Goal: Register for event/course: Register for event/course

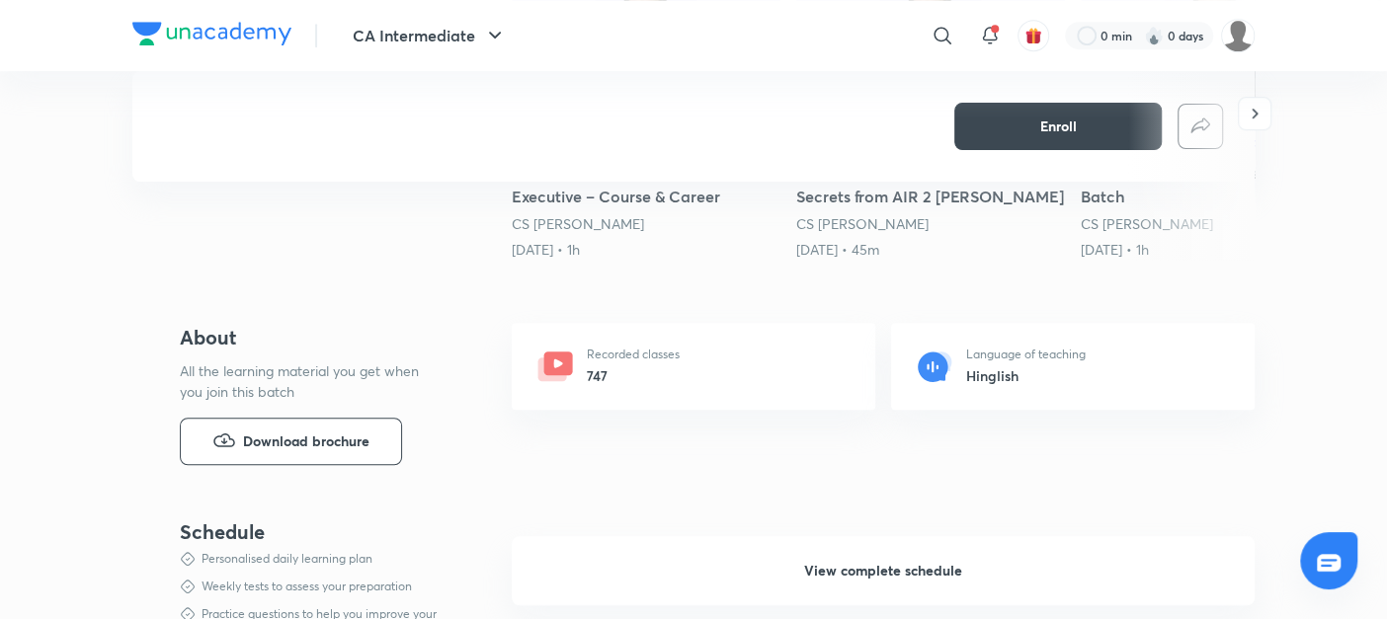
scroll to position [803, 0]
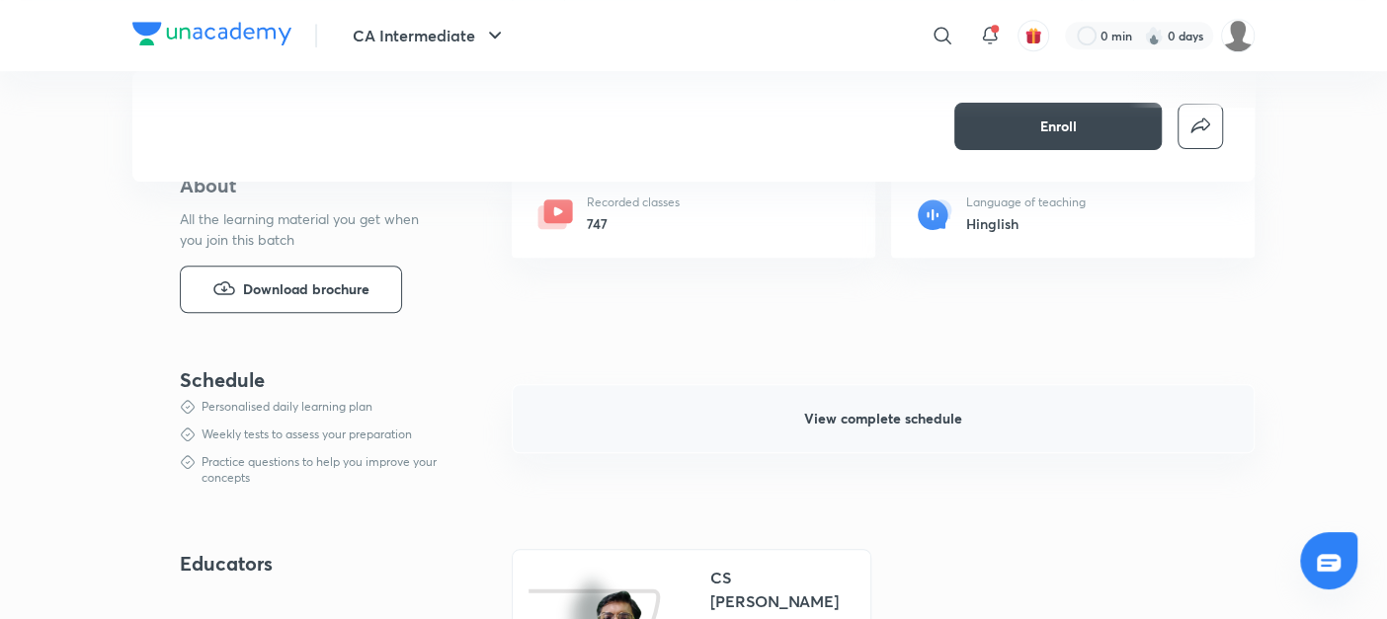
click at [878, 417] on span "View complete schedule" at bounding box center [883, 419] width 158 height 20
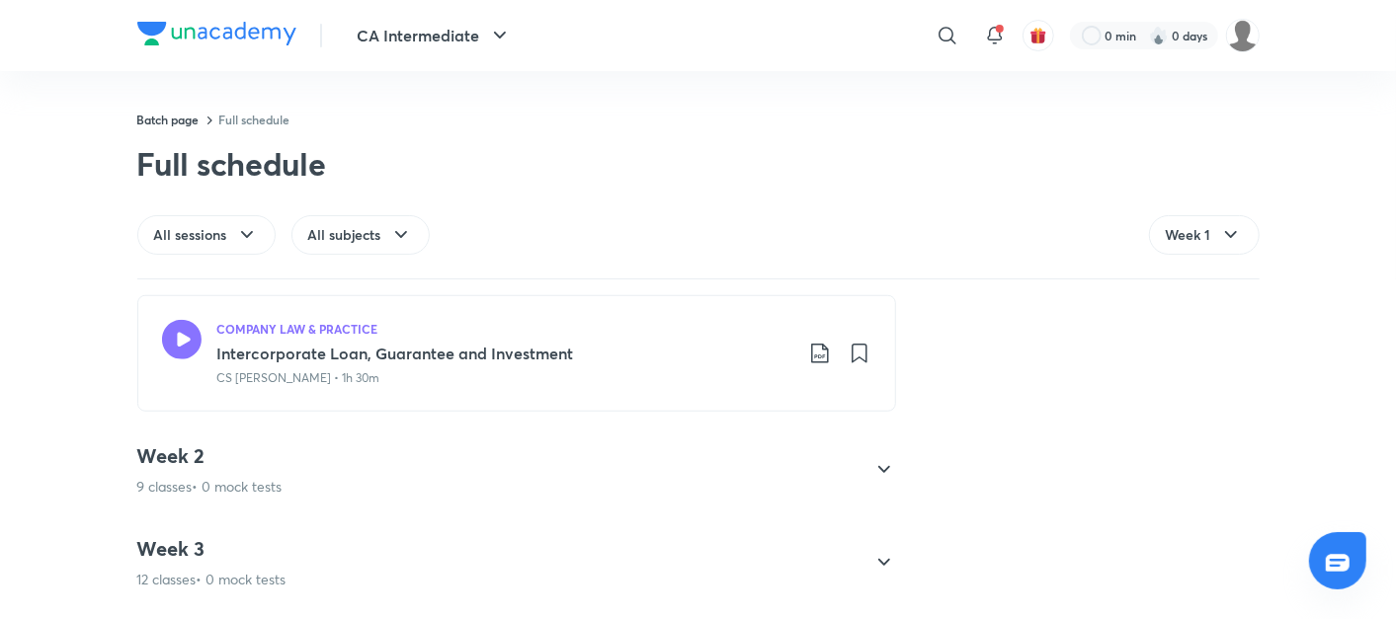
scroll to position [1009, 0]
click at [254, 472] on p "9 classes • 0 mock tests" at bounding box center [209, 482] width 145 height 20
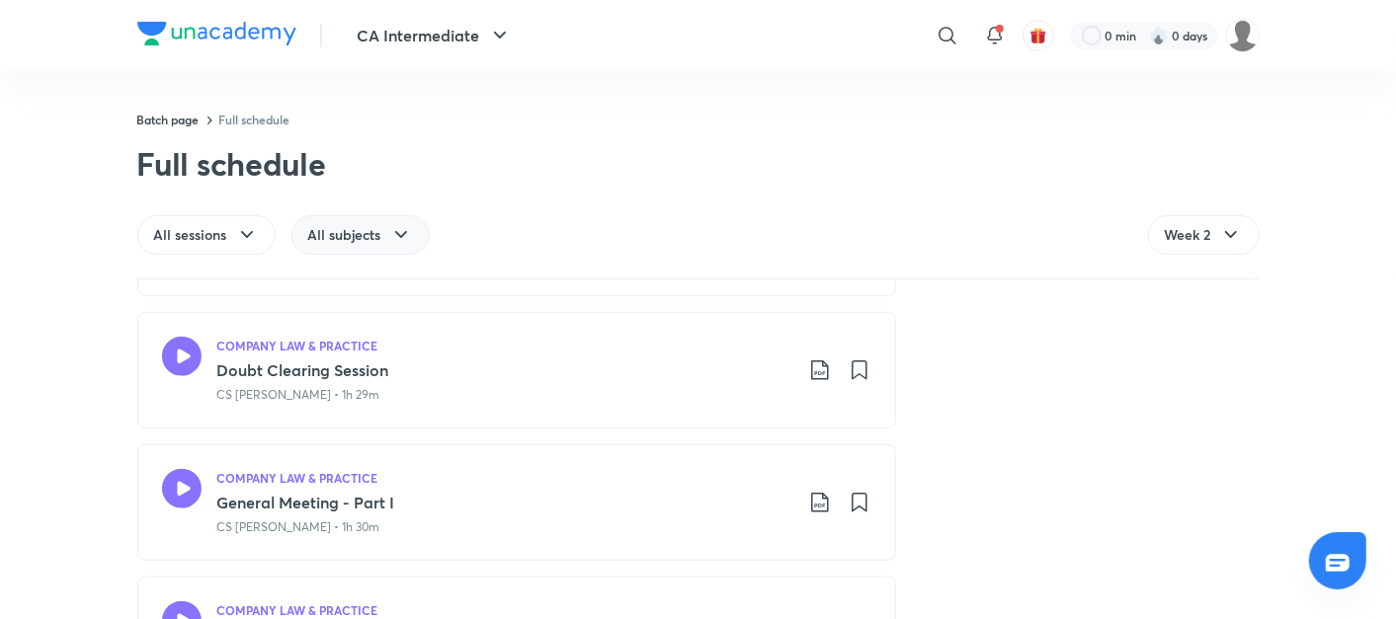
scroll to position [2134, 0]
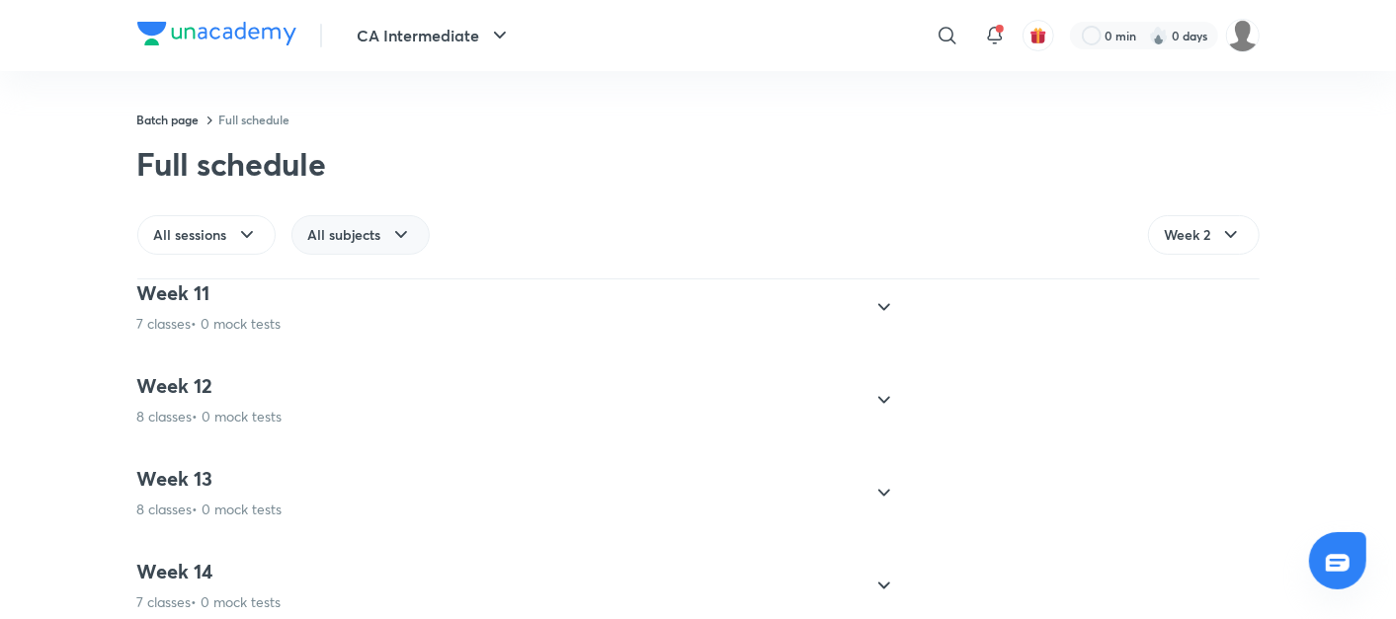
click at [311, 237] on span "All subjects" at bounding box center [344, 235] width 73 height 20
click at [318, 326] on span "JIGL" at bounding box center [323, 326] width 30 height 20
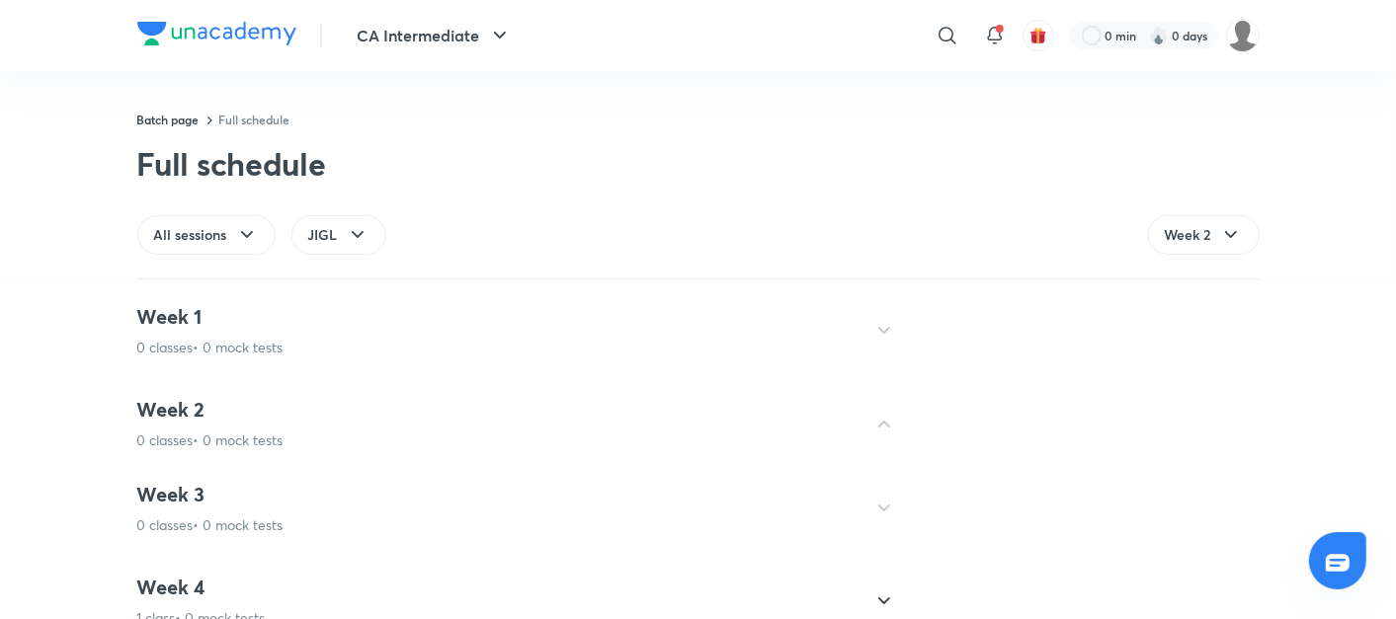
scroll to position [163, 0]
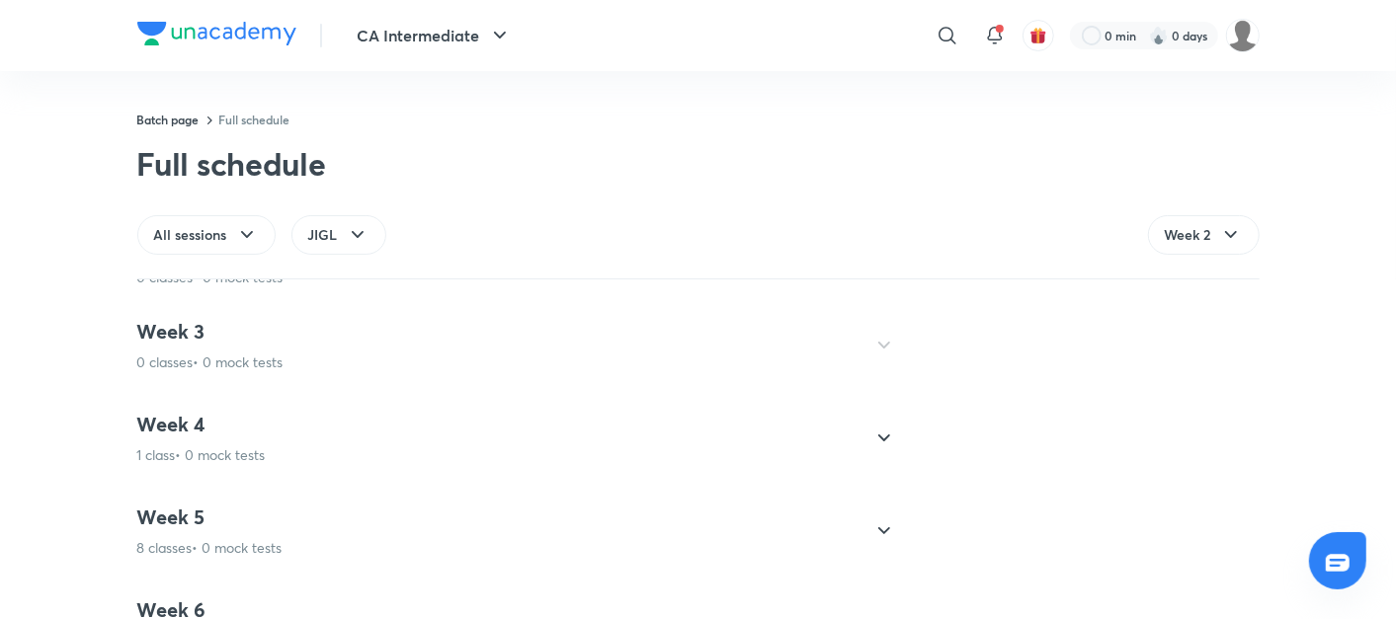
click at [262, 459] on div "Week 4 1 class • 0 mock tests" at bounding box center [498, 438] width 723 height 53
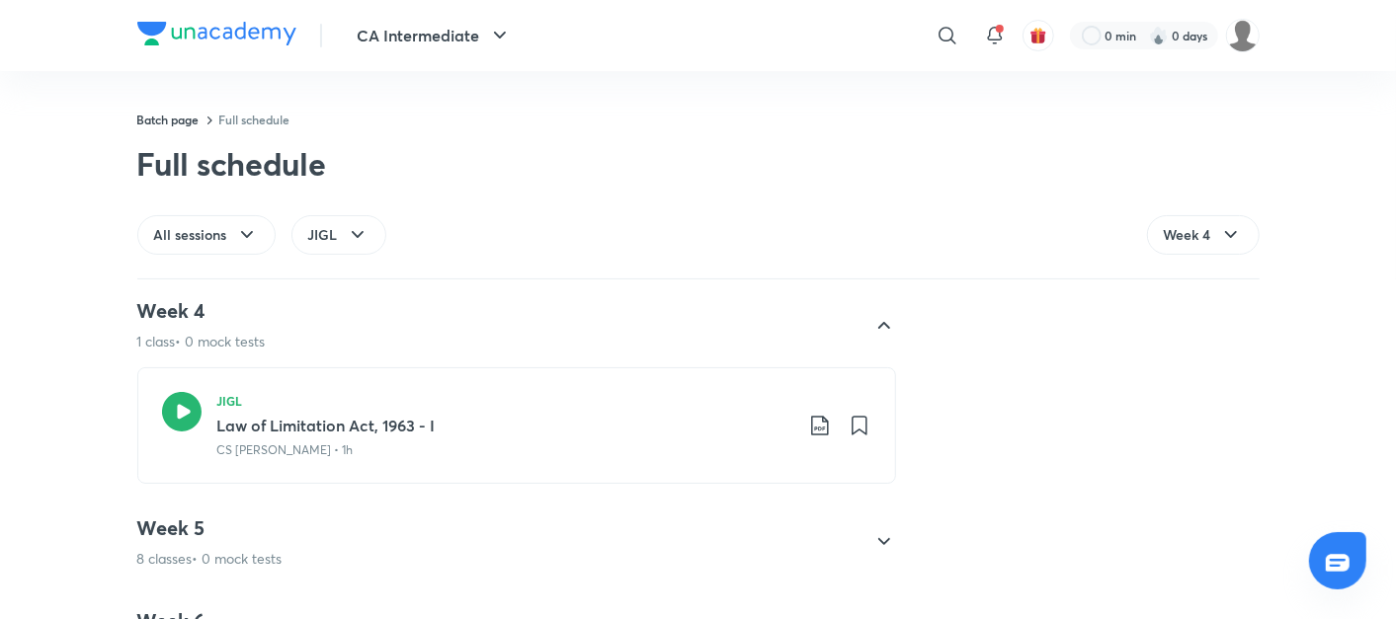
scroll to position [400, 0]
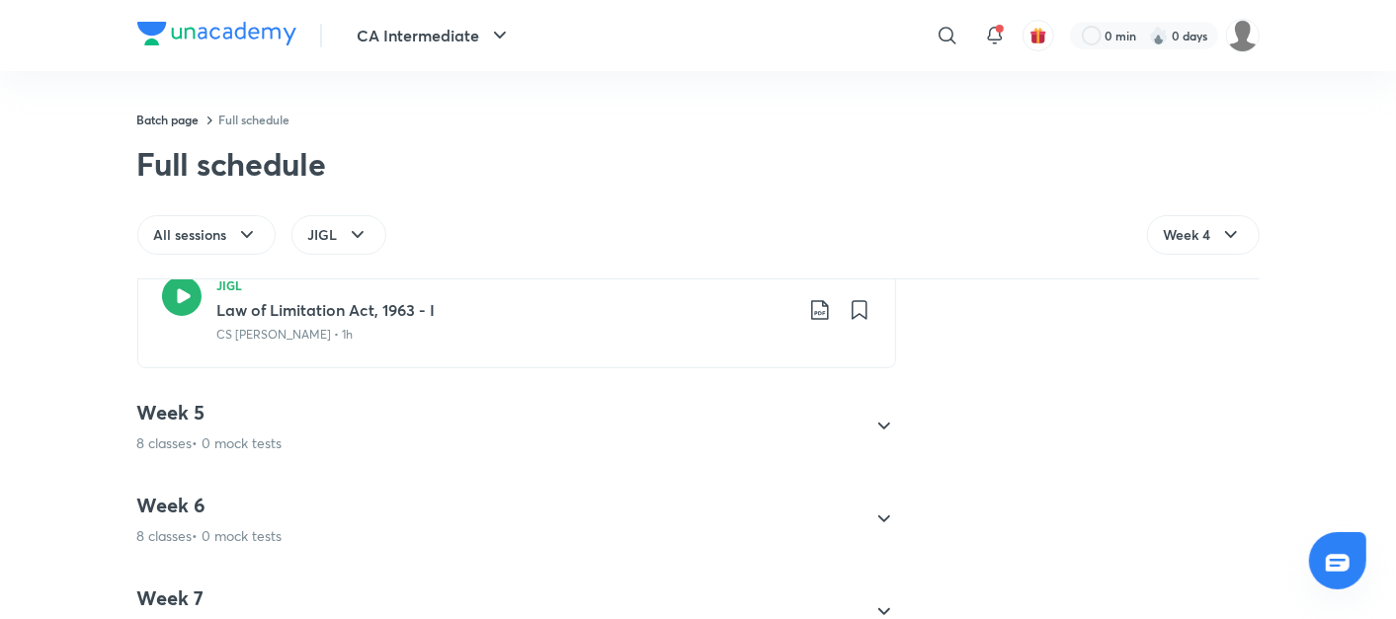
click at [271, 440] on p "8 classes • 0 mock tests" at bounding box center [209, 444] width 145 height 20
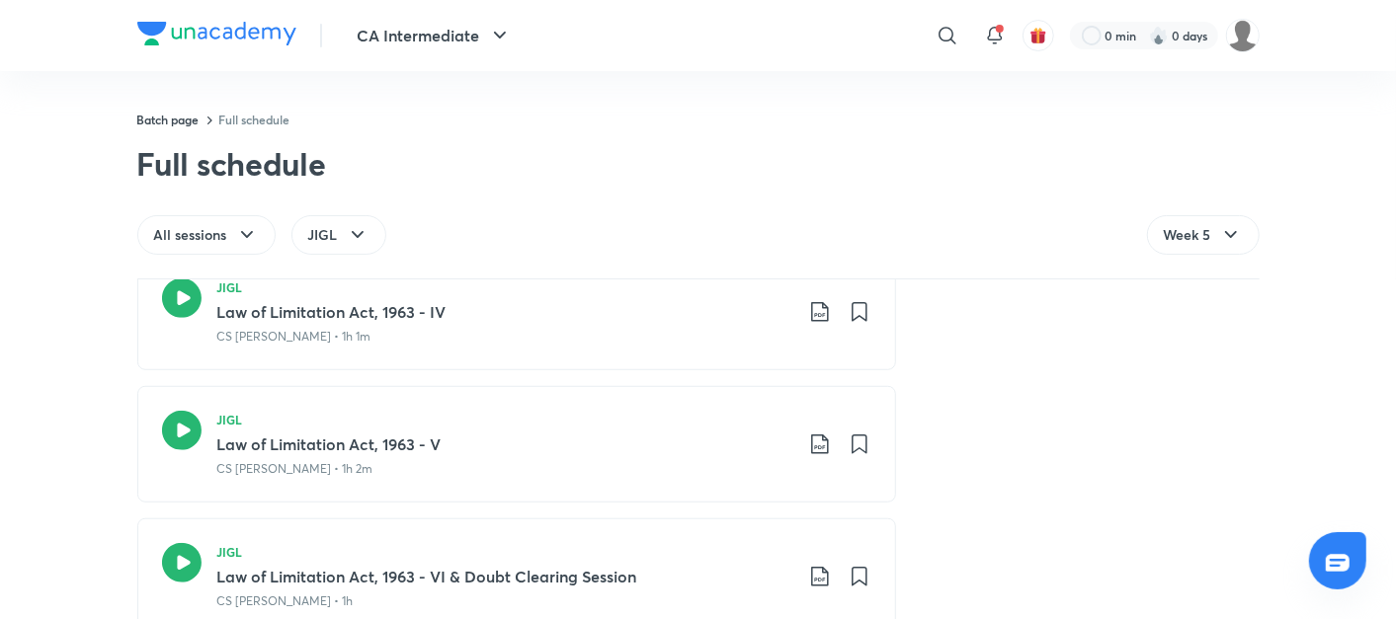
scroll to position [889, 0]
